Goal: Information Seeking & Learning: Learn about a topic

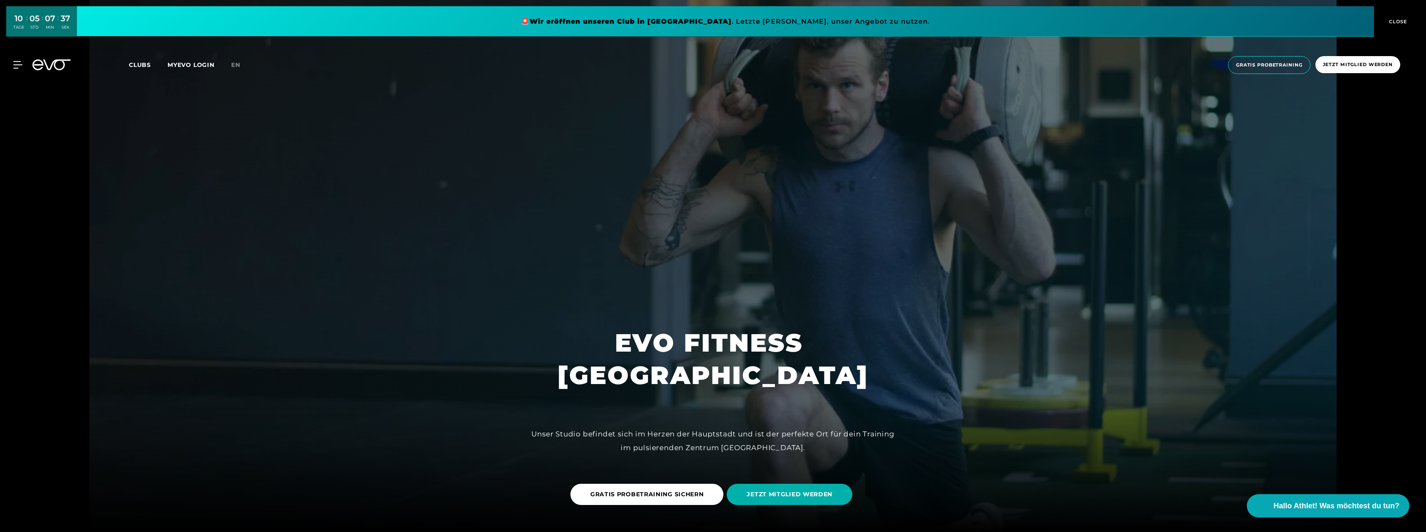
scroll to position [250, 0]
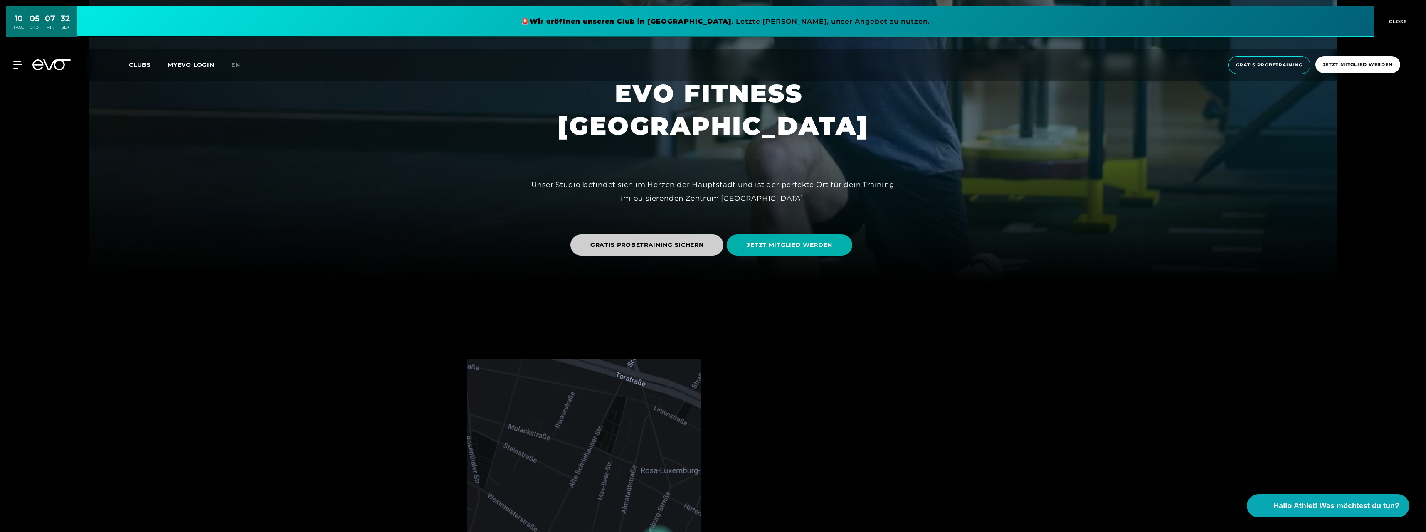
click at [673, 250] on span "GRATIS PROBETRAINING SICHERN" at bounding box center [647, 245] width 153 height 21
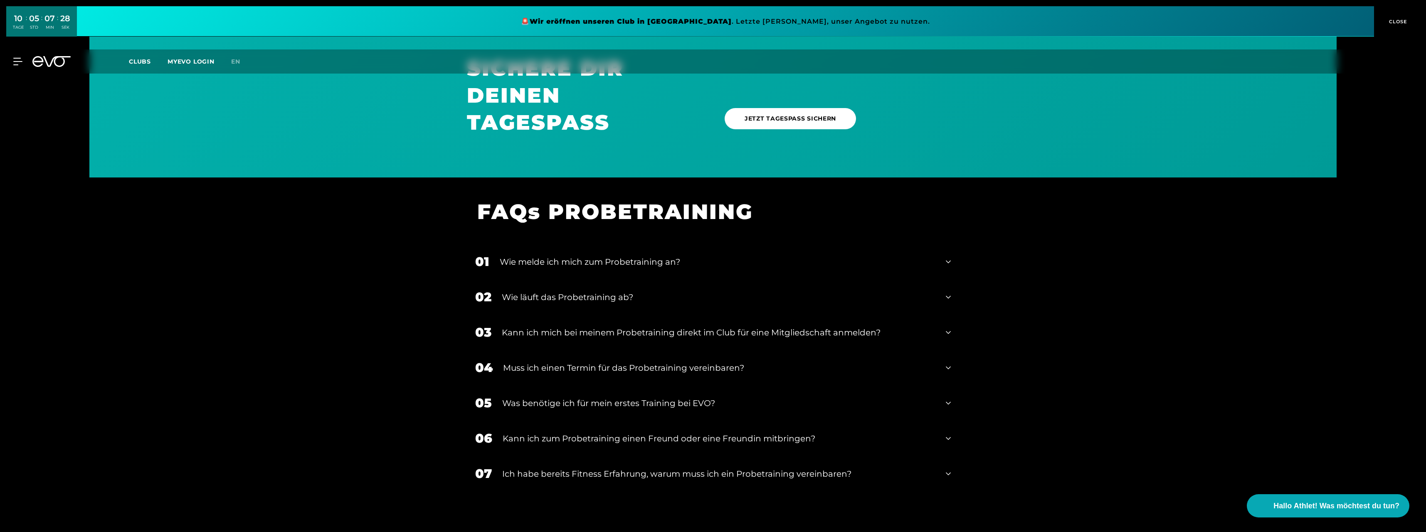
scroll to position [956, 0]
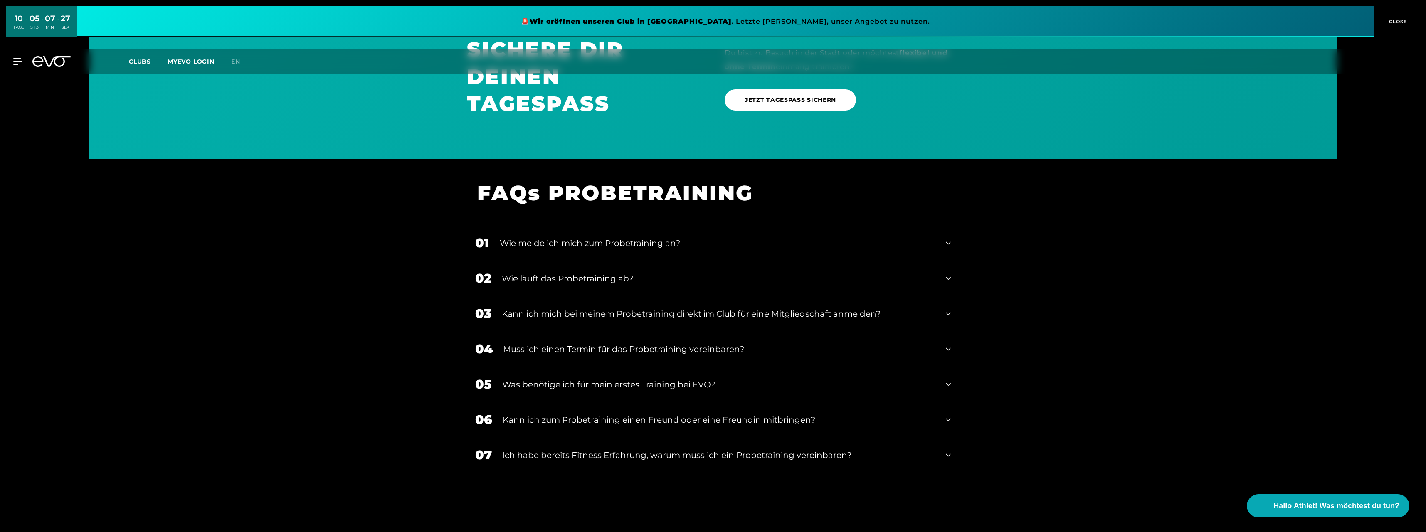
click at [644, 283] on div "Wie läuft das Probetraining ab?" at bounding box center [719, 278] width 434 height 12
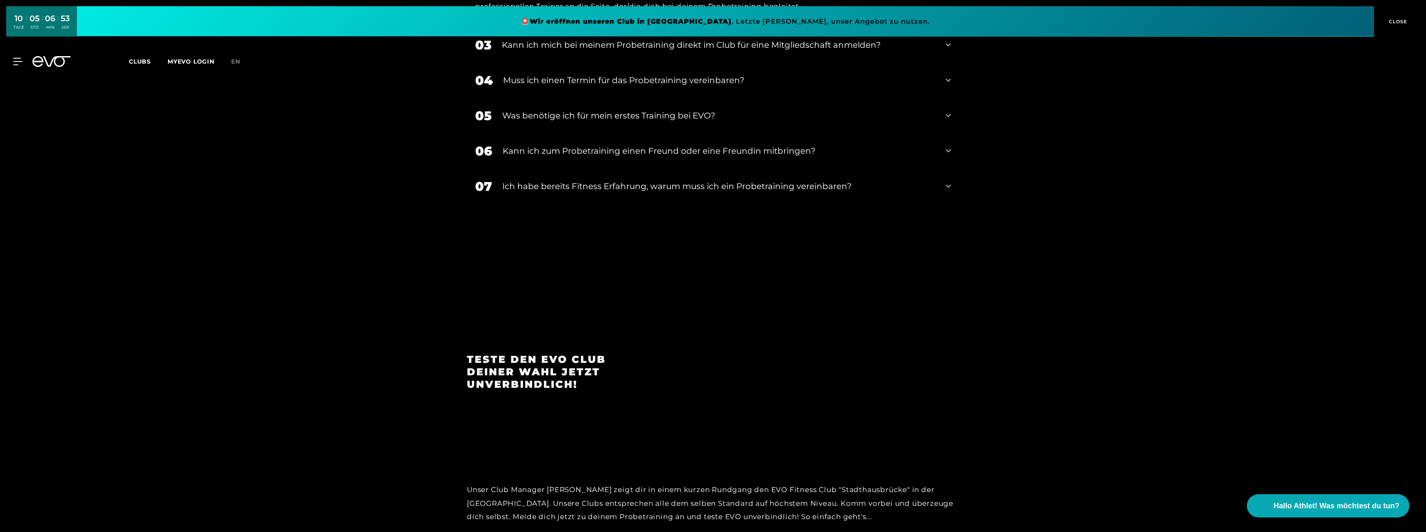
scroll to position [1542, 0]
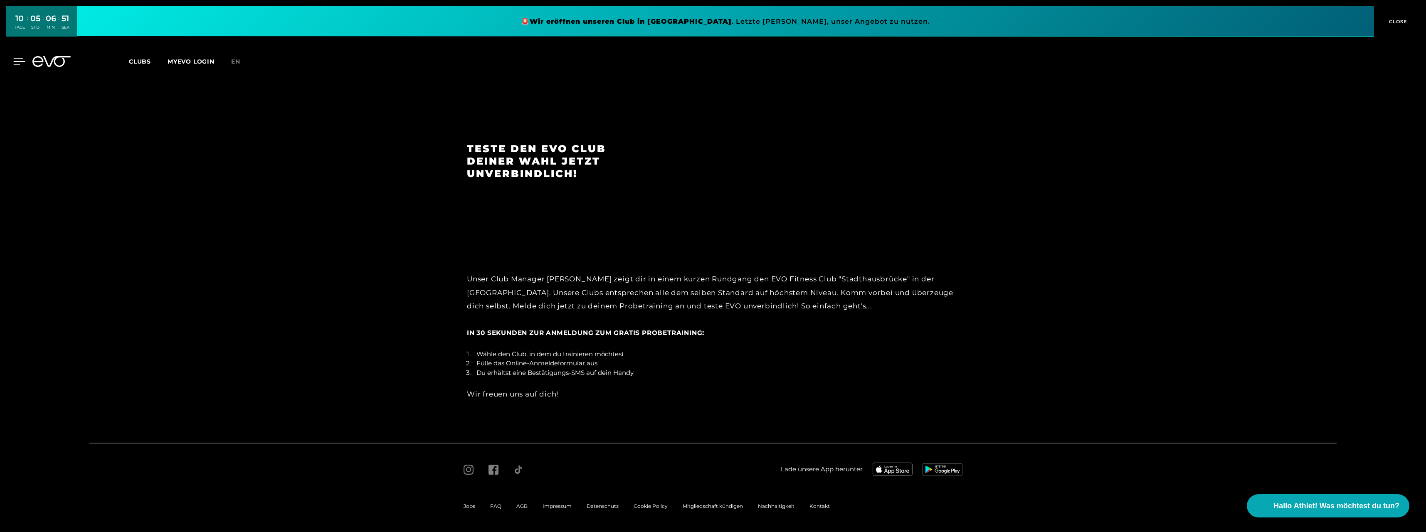
click at [16, 62] on icon at bounding box center [20, 61] width 12 height 7
click at [16, 62] on icon at bounding box center [18, 60] width 10 height 10
click at [16, 62] on icon at bounding box center [20, 61] width 12 height 7
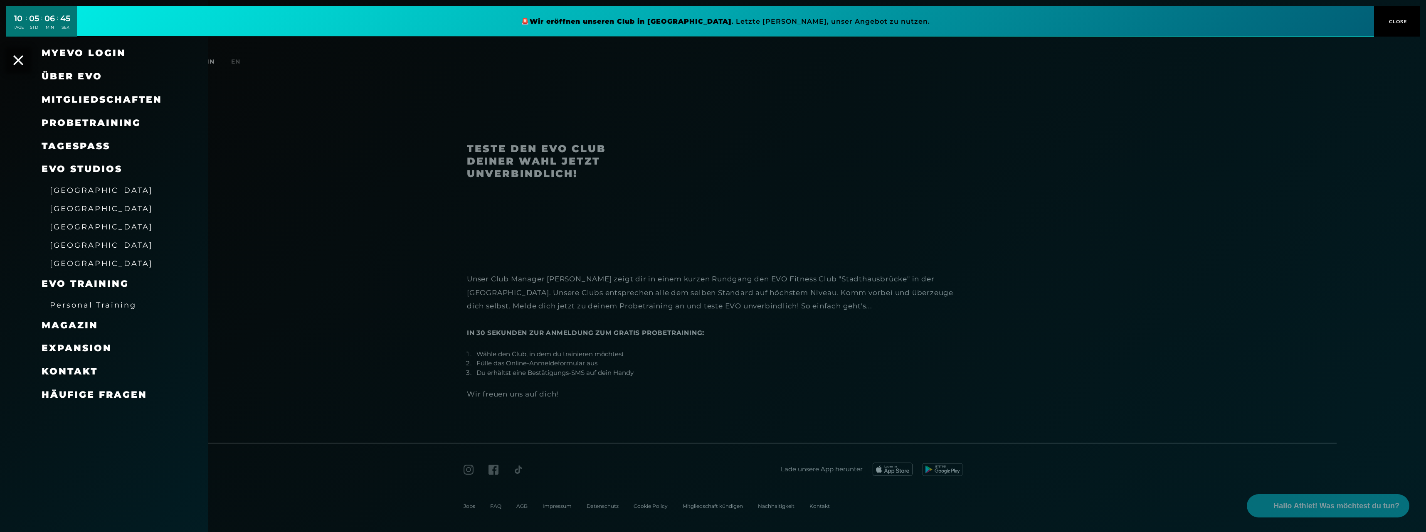
click at [95, 307] on span "Personal Training" at bounding box center [93, 305] width 86 height 9
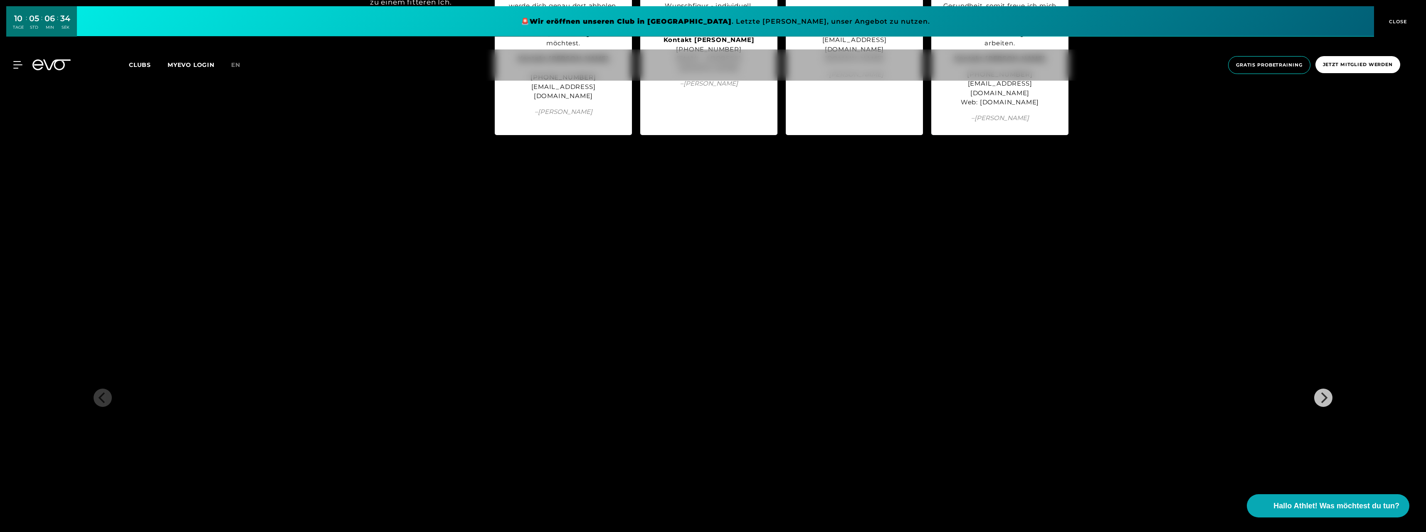
scroll to position [2412, 0]
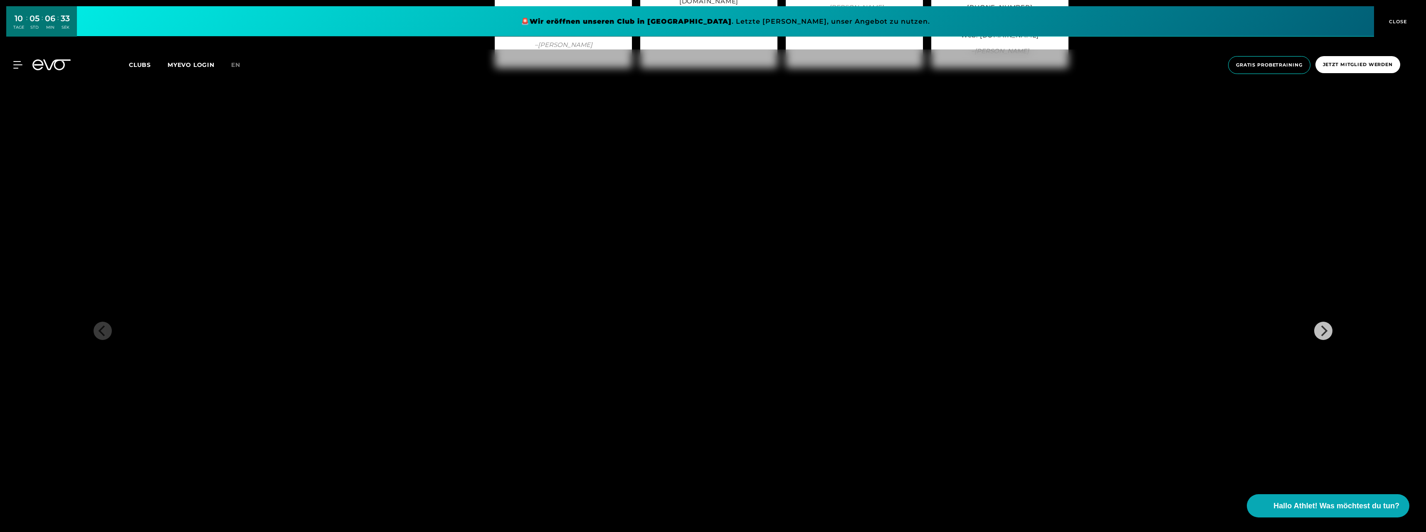
click at [15, 59] on div "MyEVO Login Über EVO Mitgliedschaften Probetraining TAGESPASS EVO Studios [GEOG…" at bounding box center [713, 64] width 1423 height 31
click at [17, 64] on icon at bounding box center [19, 64] width 12 height 7
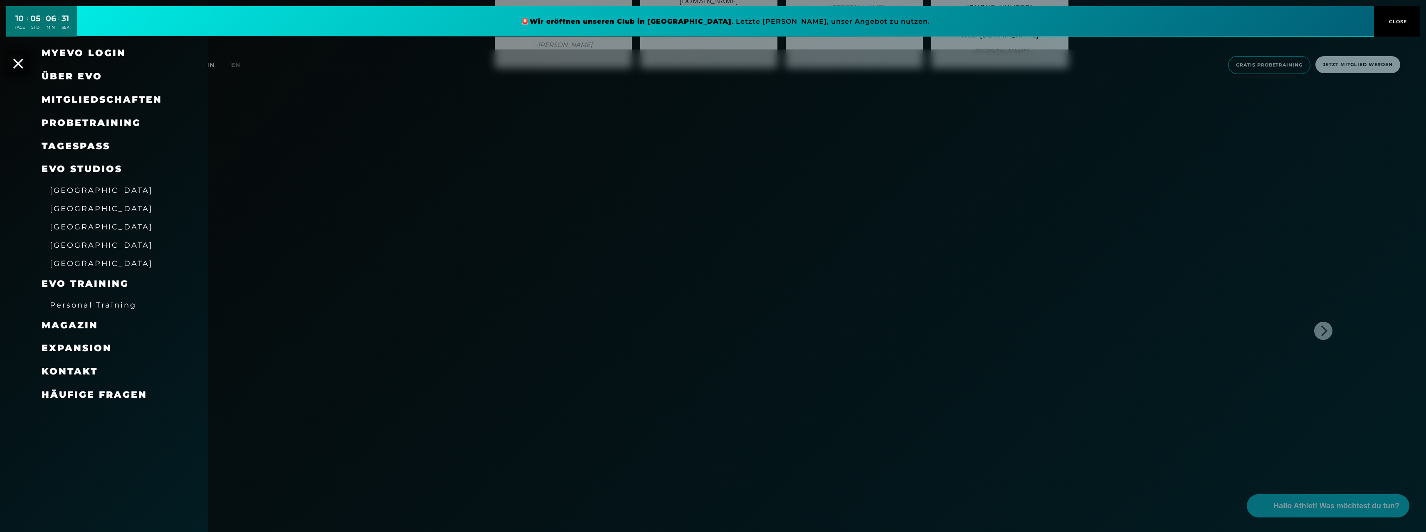
click at [127, 104] on span "Mitgliedschaften" at bounding box center [102, 99] width 121 height 11
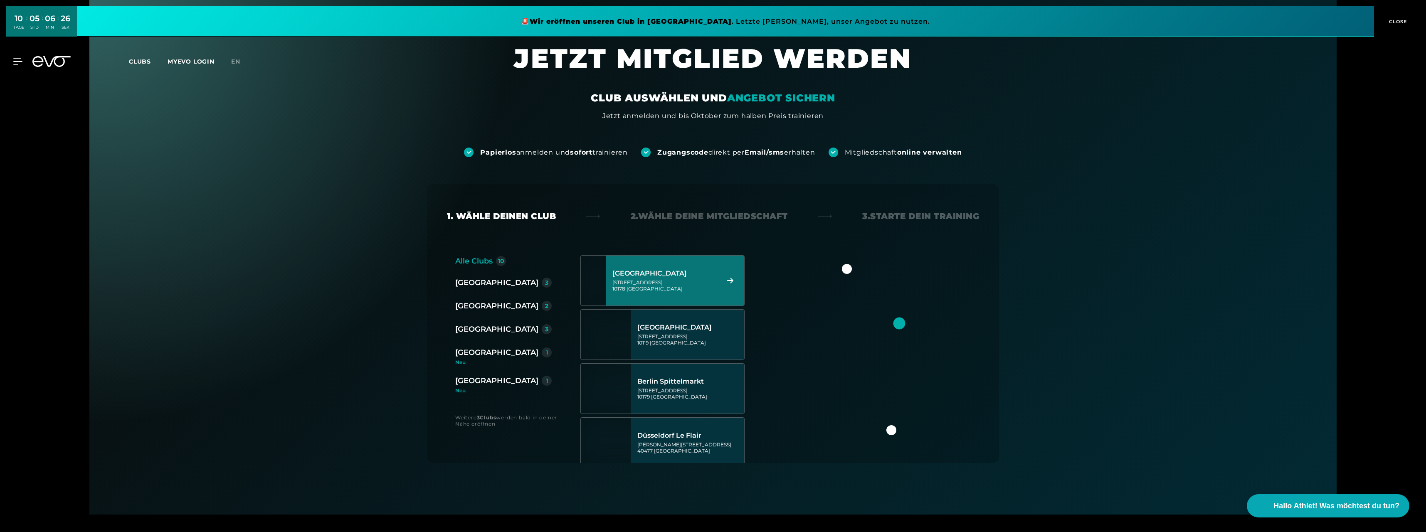
click at [639, 292] on div "[GEOGRAPHIC_DATA][STREET_ADDRESS]" at bounding box center [665, 280] width 104 height 37
click at [639, 307] on link "choose plan" at bounding box center [607, 470] width 203 height 327
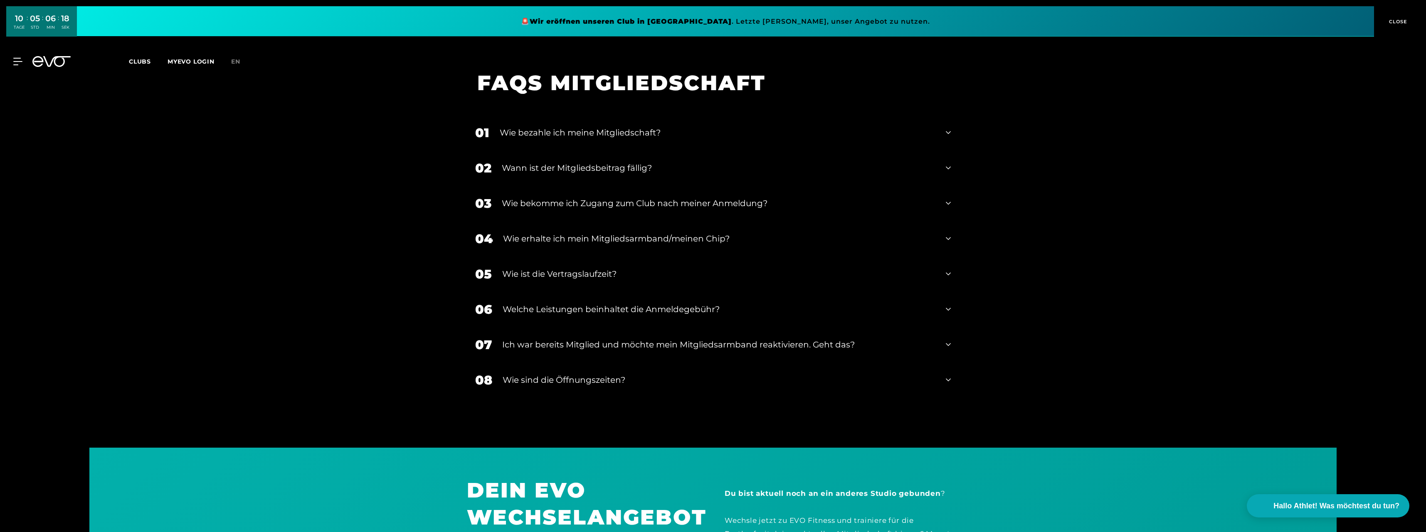
scroll to position [1733, 0]
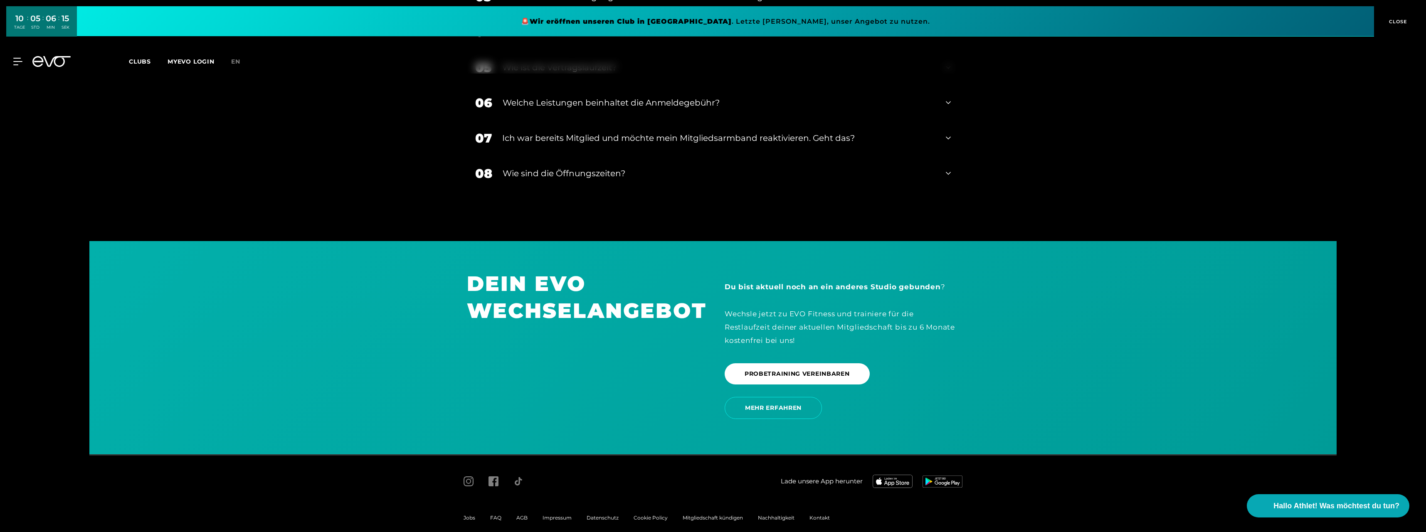
drag, startPoint x: 17, startPoint y: 69, endPoint x: 18, endPoint y: 59, distance: 10.4
click at [17, 69] on div "MyEVO Login Über EVO Mitgliedschaften Probetraining TAGESPASS EVO Studios [GEOG…" at bounding box center [713, 61] width 1423 height 24
click at [18, 57] on div "MyEVO Login Über EVO Mitgliedschaften Probetraining TAGESPASS EVO Studios [GEOG…" at bounding box center [713, 61] width 1423 height 24
click at [22, 62] on icon at bounding box center [17, 61] width 9 height 7
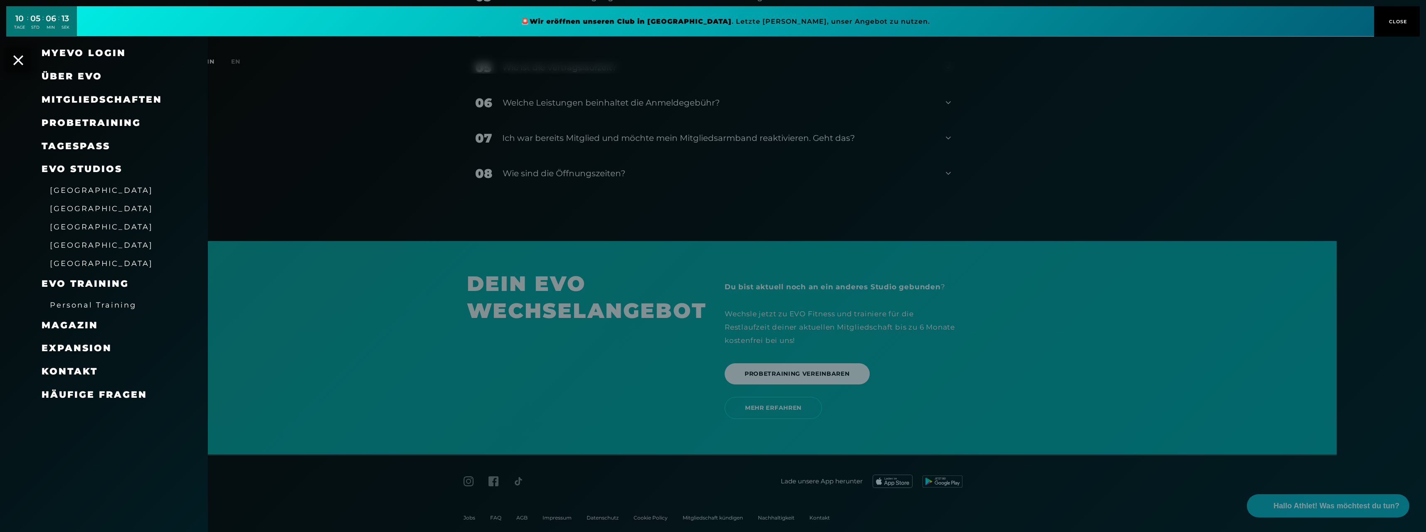
click at [94, 149] on link "TAGESPASS" at bounding box center [76, 146] width 69 height 11
click at [108, 101] on span "Mitgliedschaften" at bounding box center [102, 99] width 121 height 11
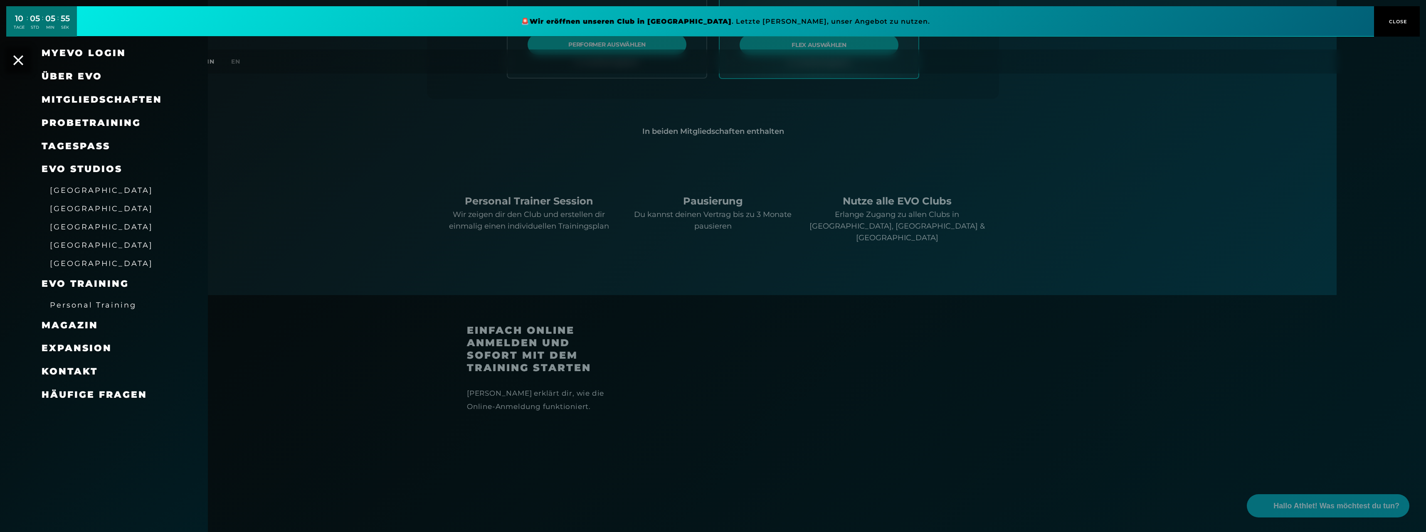
scroll to position [915, 0]
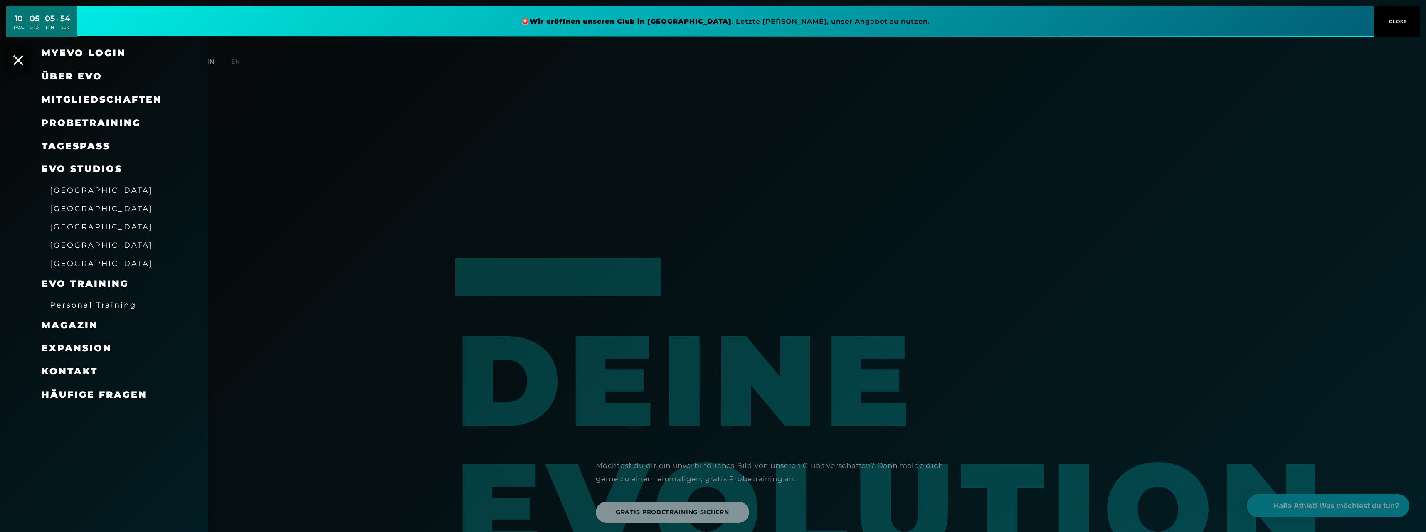
click at [95, 121] on span "Probetraining" at bounding box center [91, 122] width 99 height 11
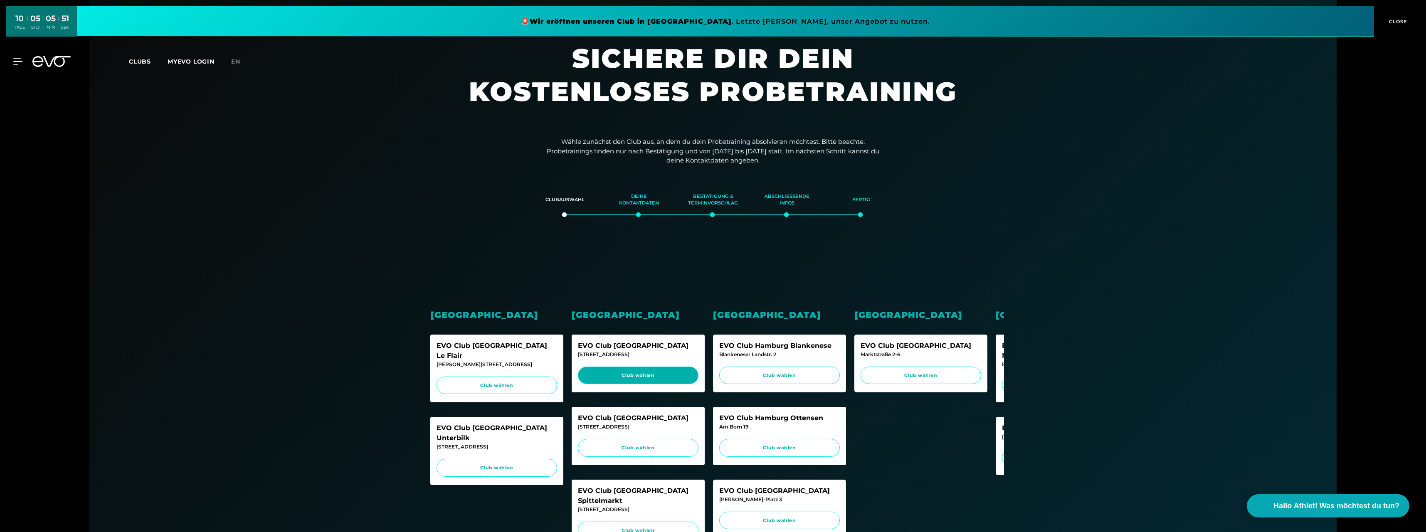
click at [635, 380] on link "Club wählen" at bounding box center [638, 376] width 121 height 18
click at [146, 55] on div "MyEVO Login Über EVO Mitgliedschaften Probetraining TAGESPASS EVO Studios [GEOG…" at bounding box center [713, 61] width 1423 height 24
click at [146, 58] on span "Clubs" at bounding box center [140, 61] width 22 height 7
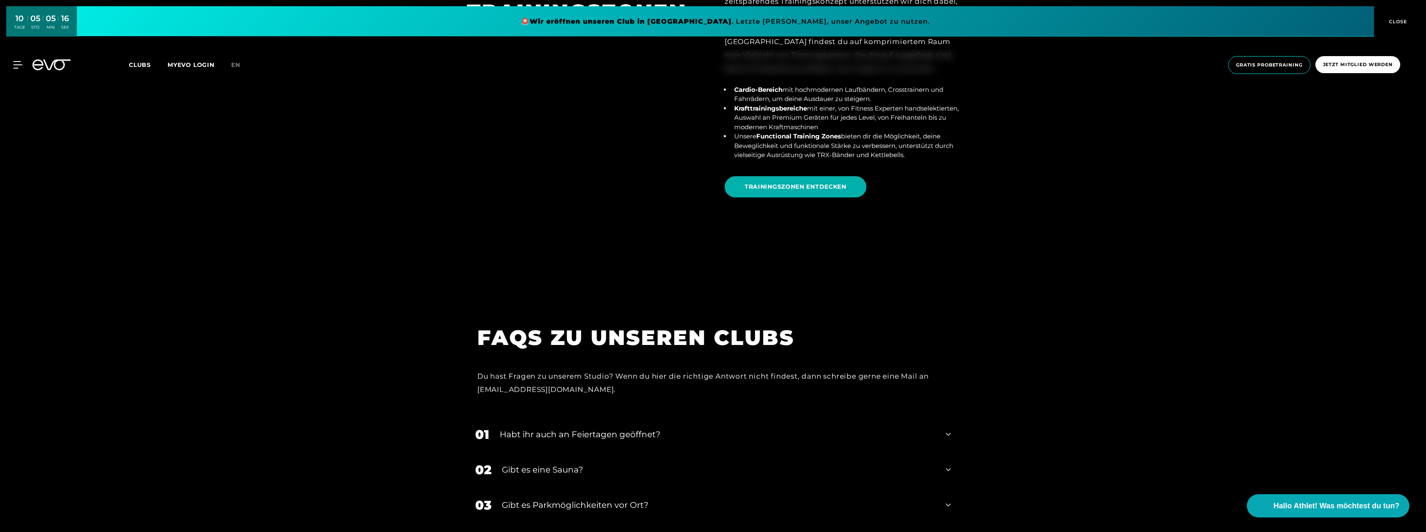
scroll to position [3618, 0]
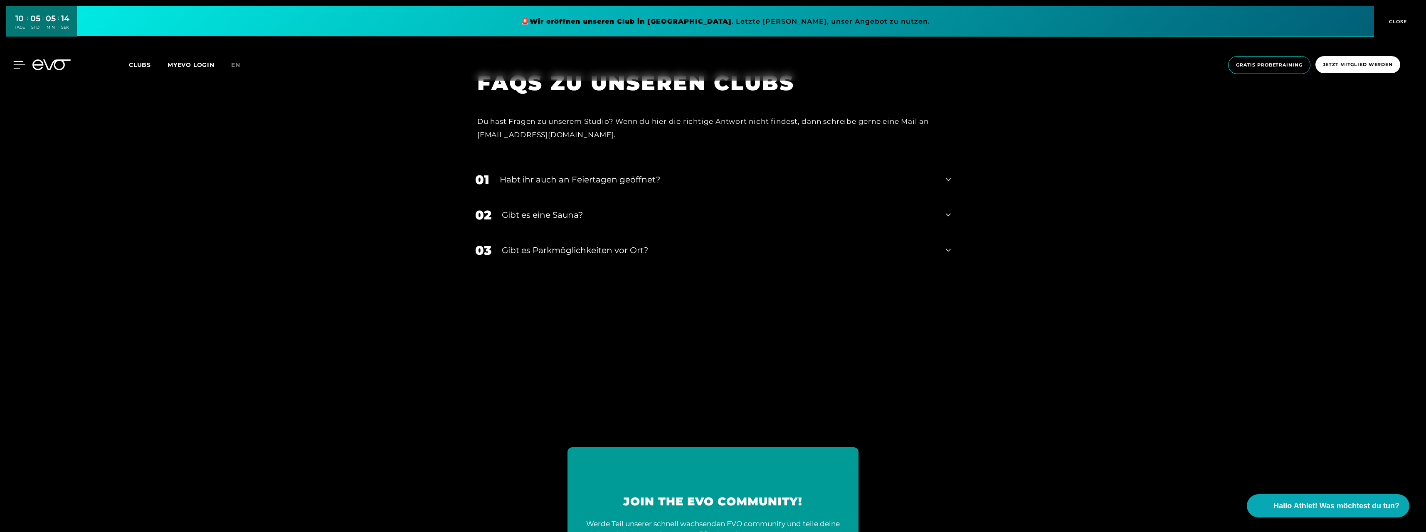
click at [20, 64] on icon at bounding box center [19, 64] width 12 height 7
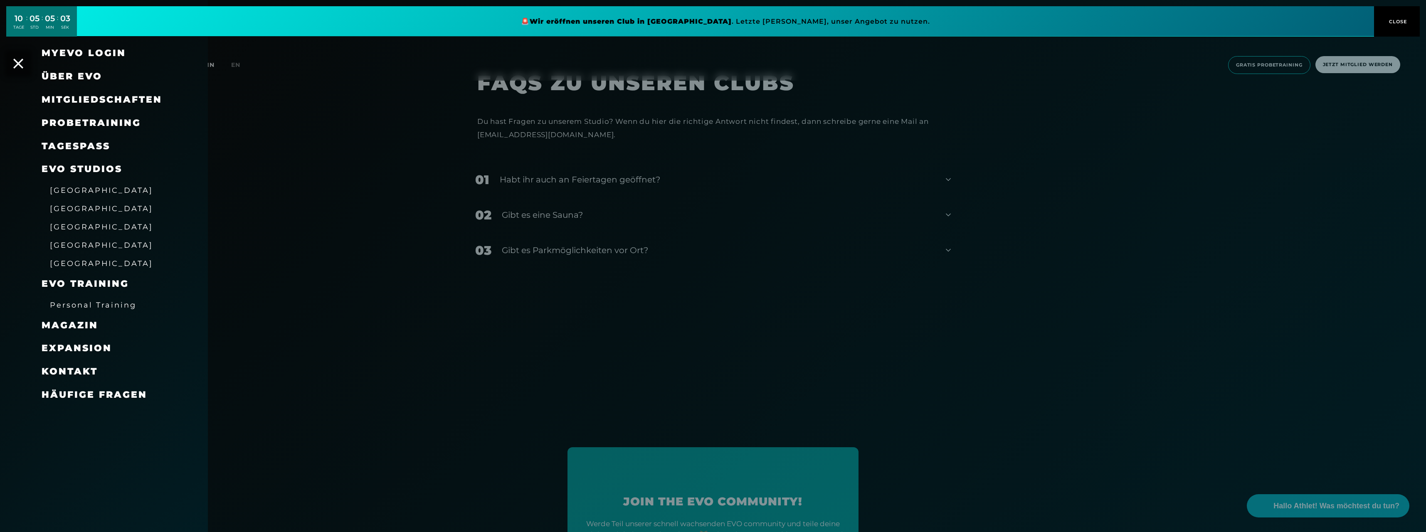
click at [82, 124] on span "Probetraining" at bounding box center [91, 122] width 99 height 11
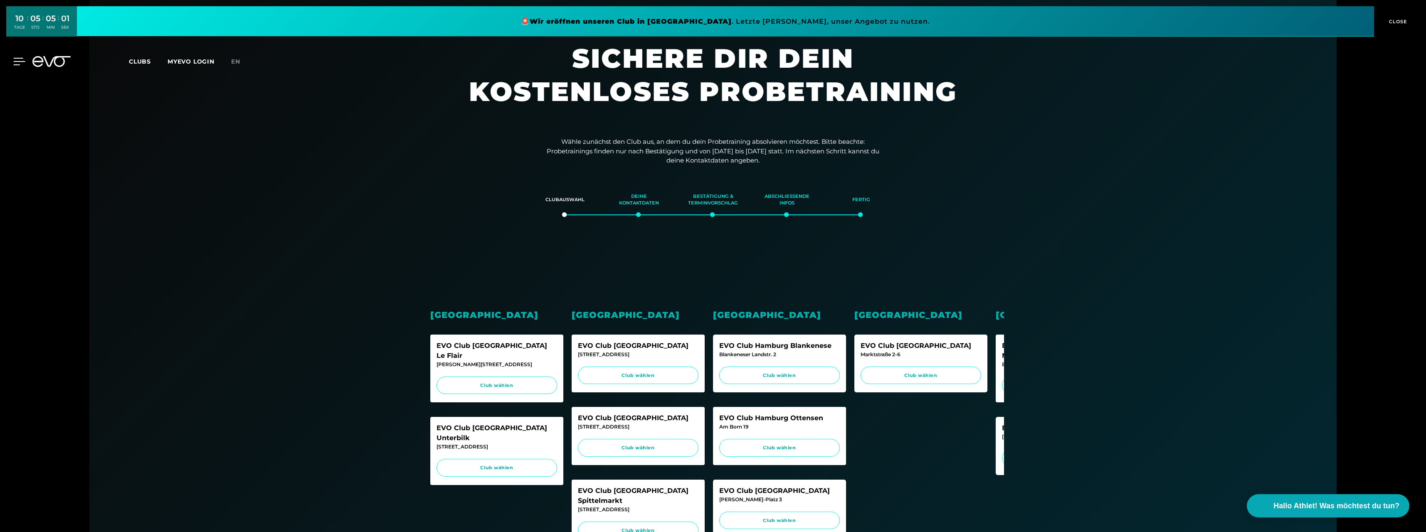
click at [21, 62] on icon at bounding box center [20, 61] width 12 height 7
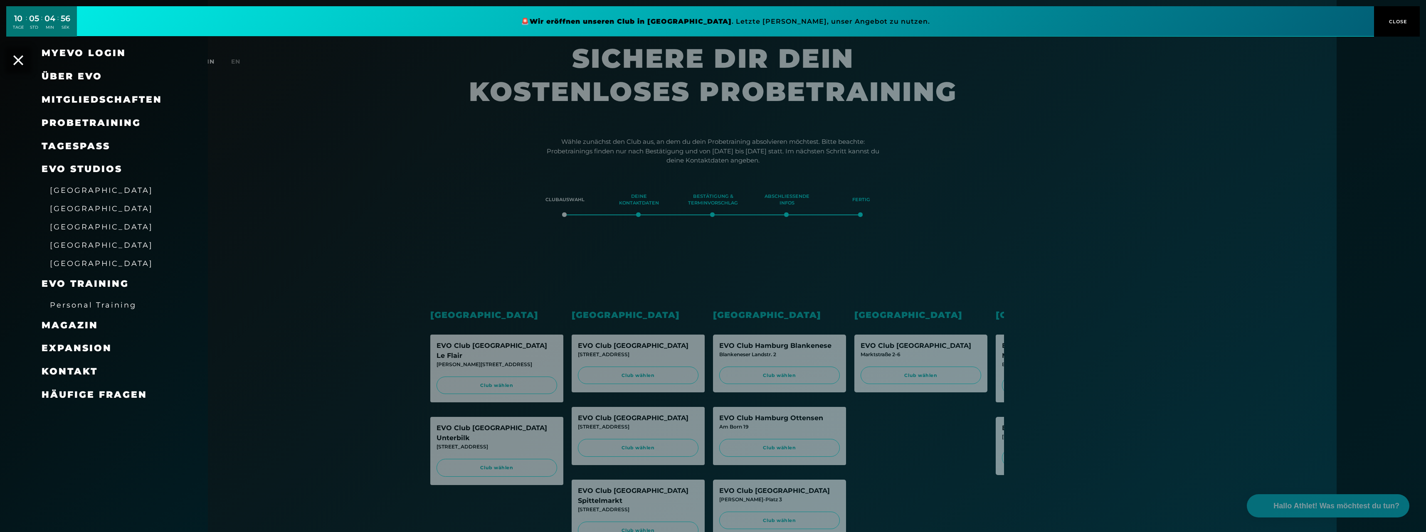
click at [59, 210] on span "[GEOGRAPHIC_DATA]" at bounding box center [101, 208] width 103 height 9
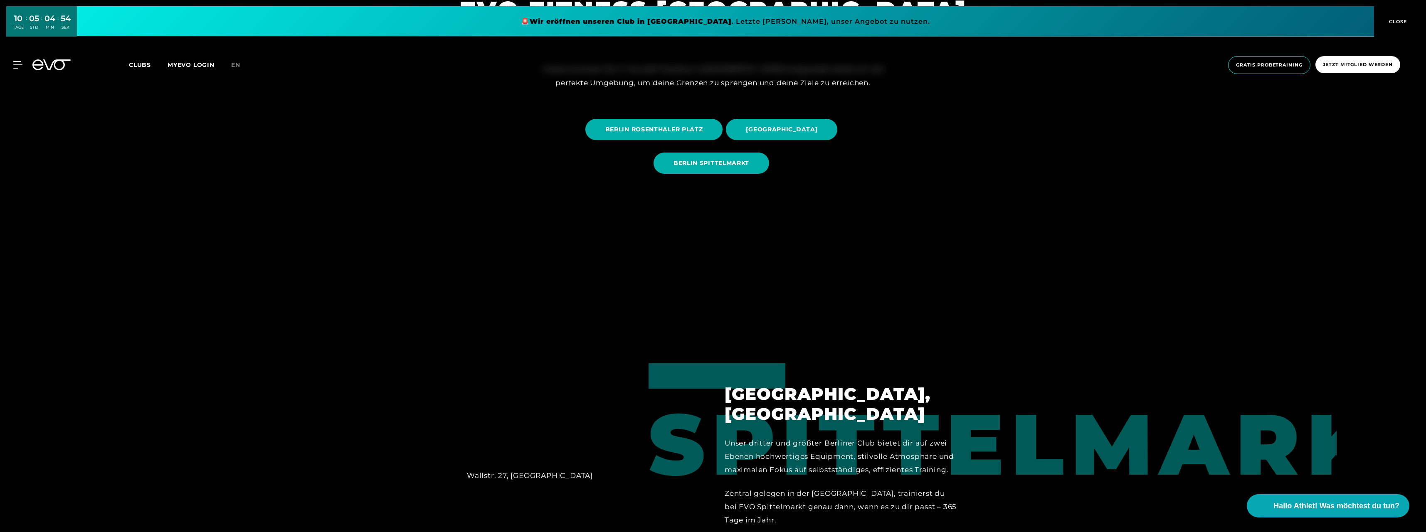
scroll to position [374, 0]
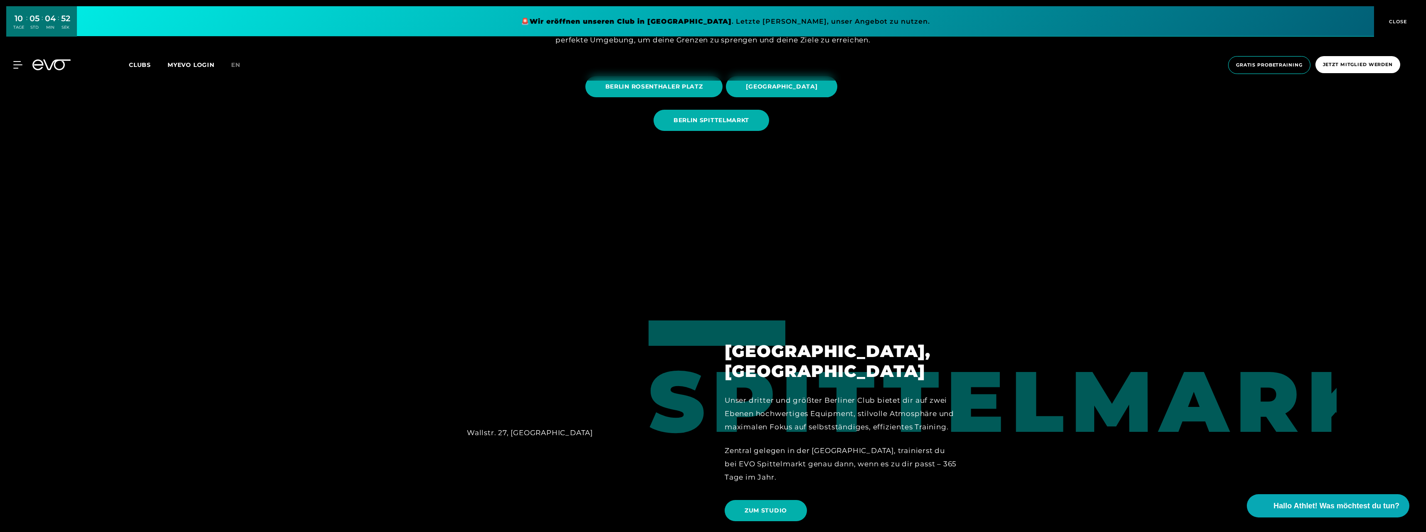
click at [775, 86] on div "MyEVO Login Über EVO Mitgliedschaften Probetraining TAGESPASS EVO Studios [GEOG…" at bounding box center [713, 65] width 1426 height 44
click at [775, 93] on span "[GEOGRAPHIC_DATA]" at bounding box center [781, 86] width 111 height 21
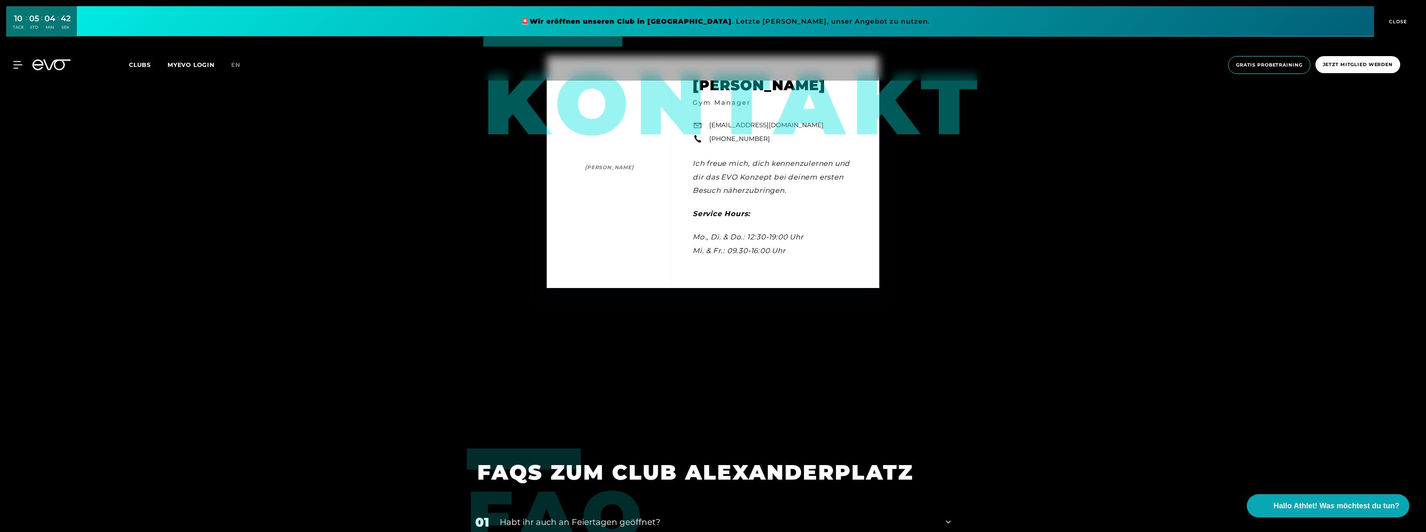
scroll to position [3525, 0]
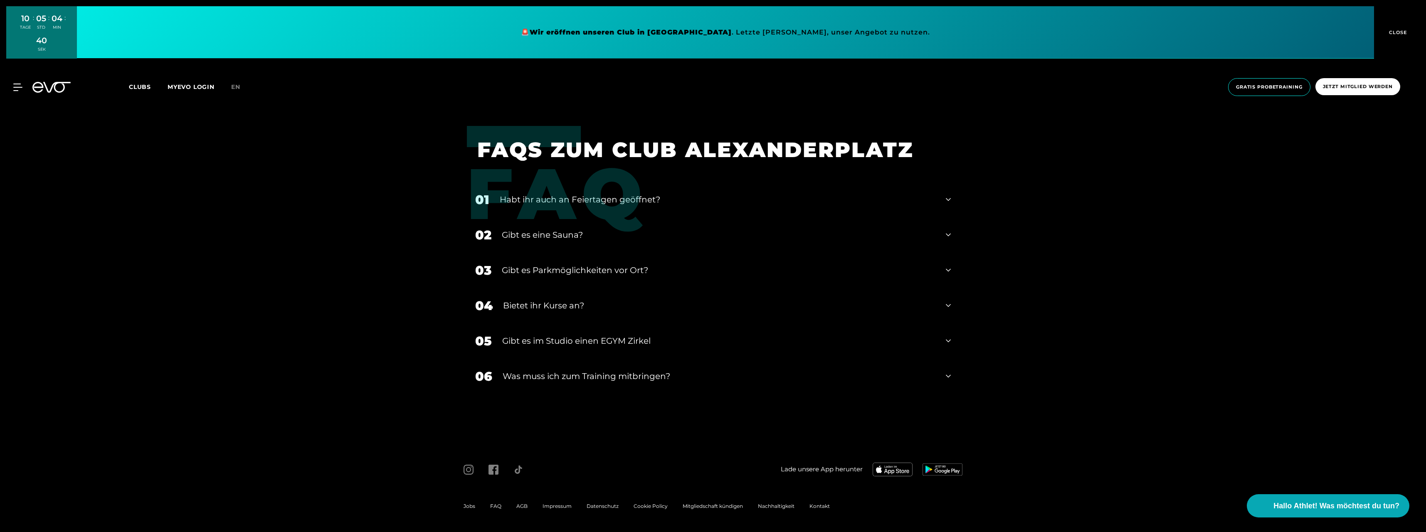
click at [603, 235] on div "Gibt es eine Sauna?" at bounding box center [719, 235] width 434 height 12
